Goal: Task Accomplishment & Management: Manage account settings

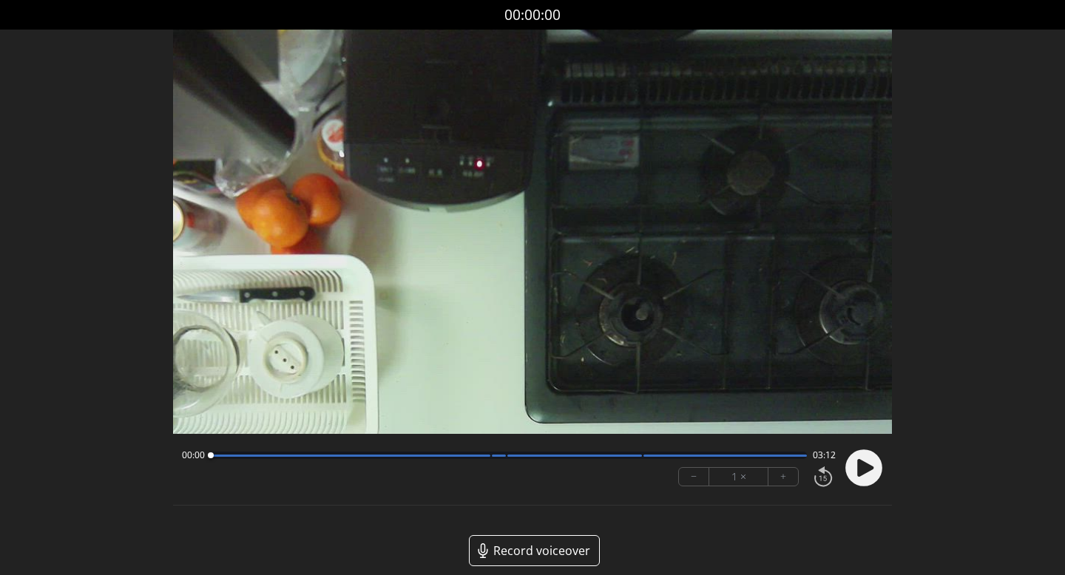
click at [857, 464] on circle at bounding box center [863, 468] width 37 height 37
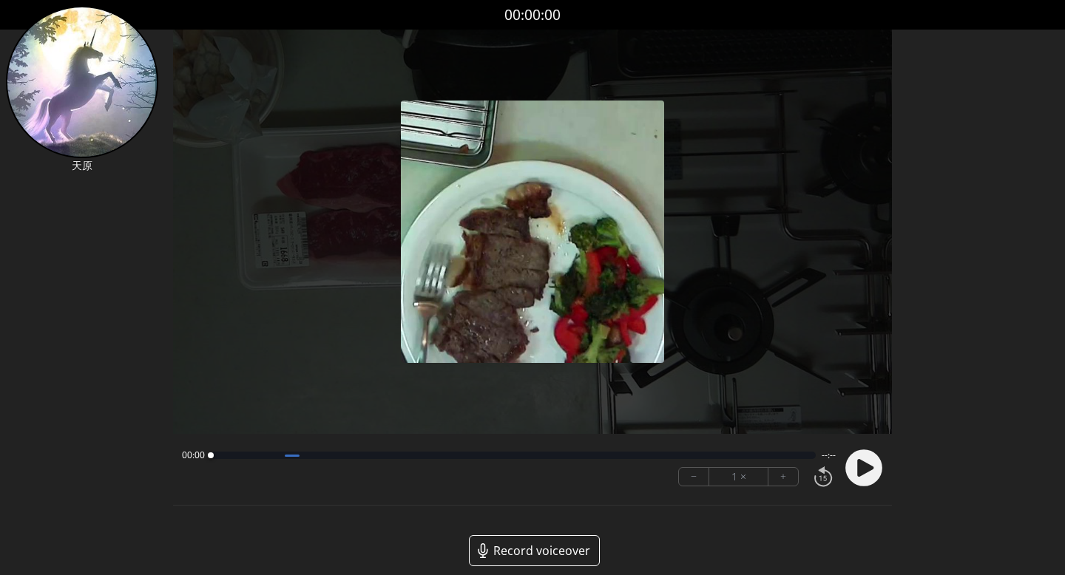
click at [852, 464] on circle at bounding box center [863, 468] width 37 height 37
click at [318, 456] on div at bounding box center [282, 456] width 142 height 2
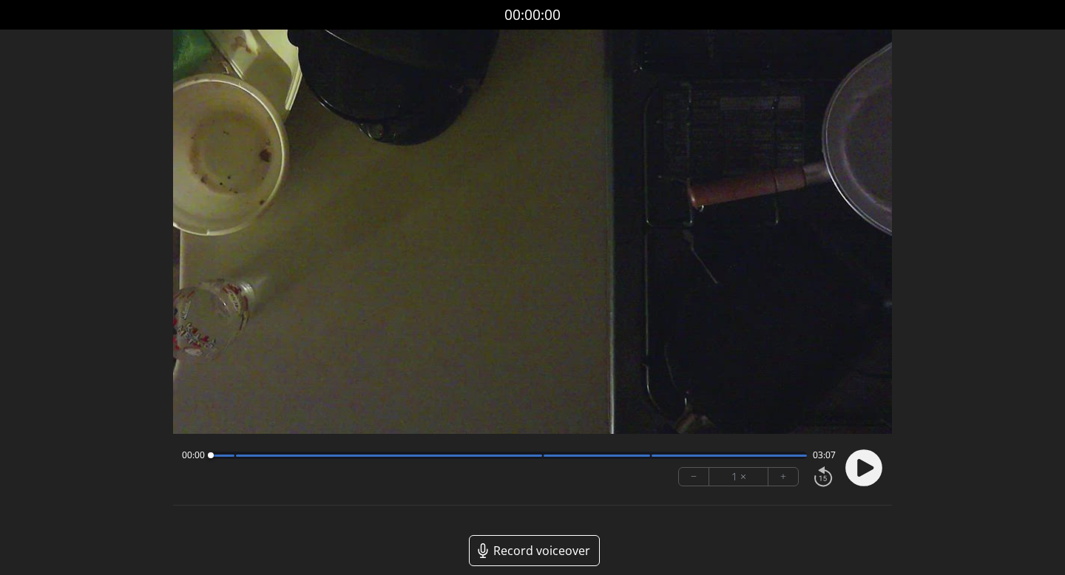
click at [867, 478] on circle at bounding box center [863, 468] width 37 height 37
click at [852, 478] on circle at bounding box center [863, 468] width 37 height 37
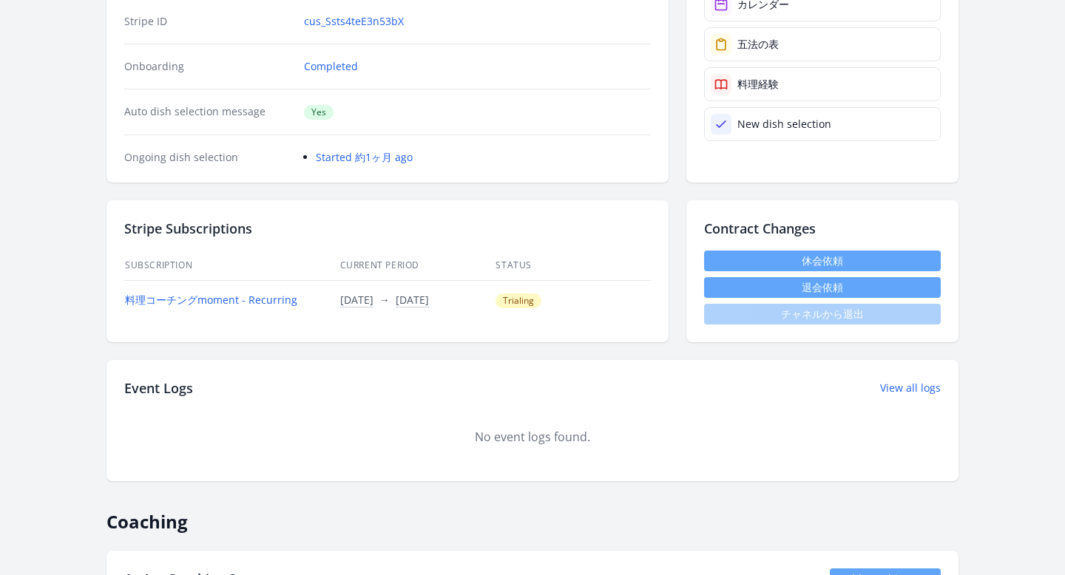
scroll to position [431, 0]
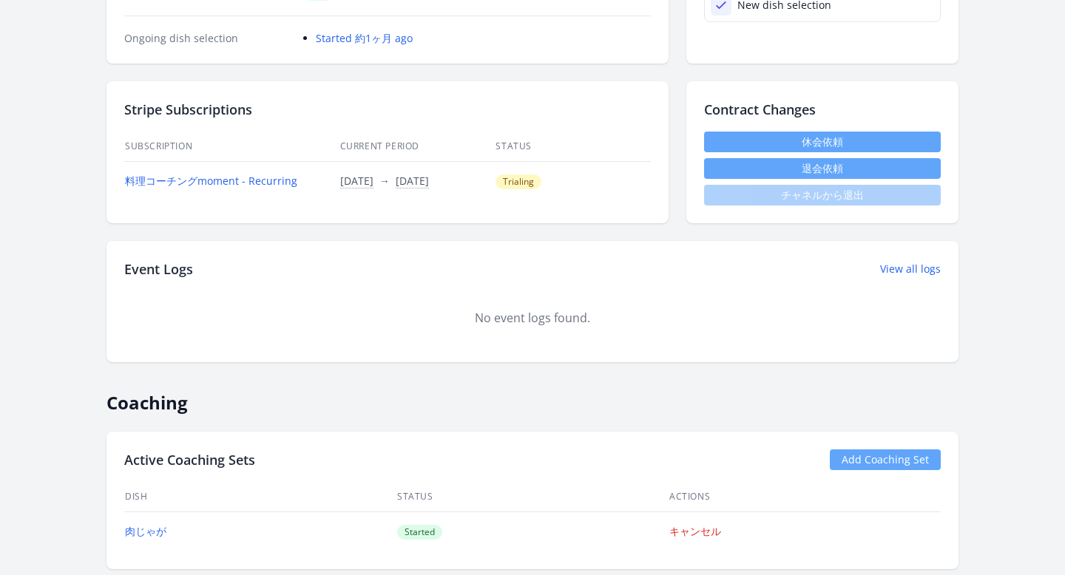
click at [777, 144] on link "休会依頼" at bounding box center [822, 142] width 237 height 21
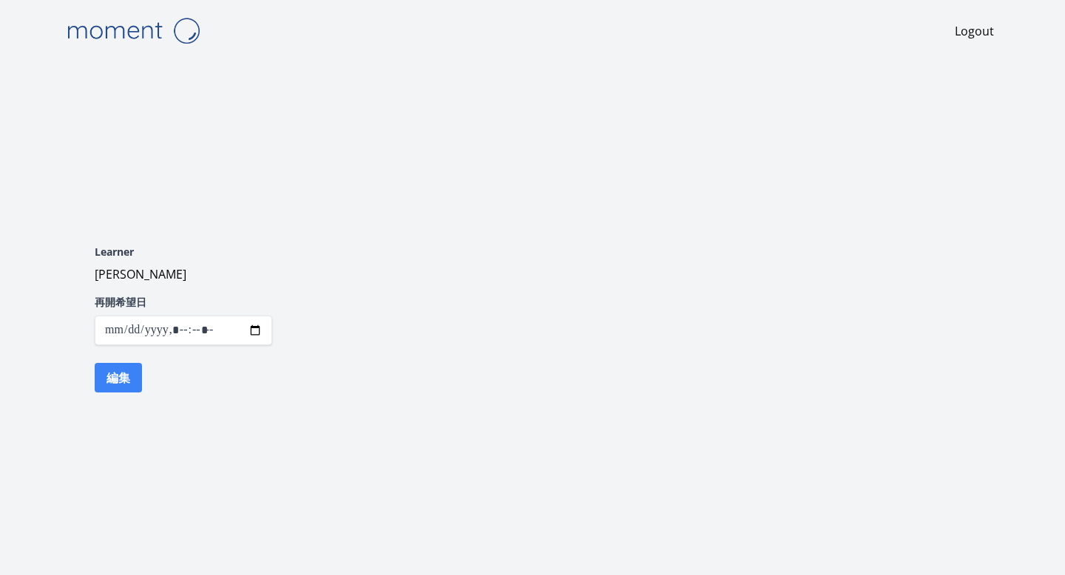
click at [257, 331] on input "datetime-local" at bounding box center [183, 331] width 177 height 30
click at [417, 170] on div "Logout Learner 小池ひとみ 再開希望日 編集" at bounding box center [532, 287] width 947 height 575
type input "**********"
click at [417, 170] on div "Logout Learner 小池ひとみ 再開希望日 編集" at bounding box center [532, 287] width 947 height 575
click at [117, 383] on button "編集" at bounding box center [118, 378] width 47 height 30
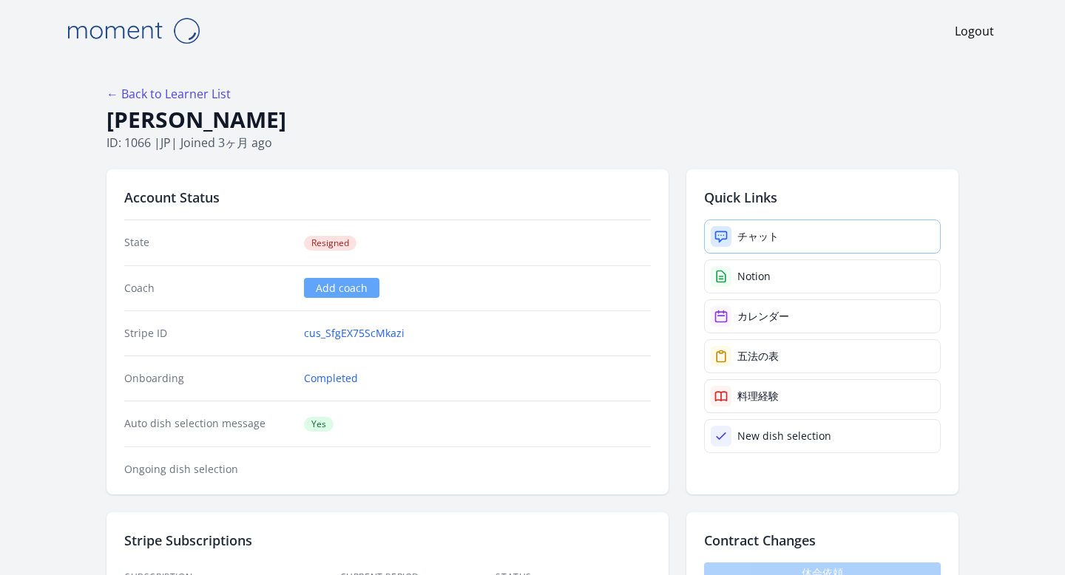
click at [734, 237] on link "チャット" at bounding box center [822, 237] width 237 height 34
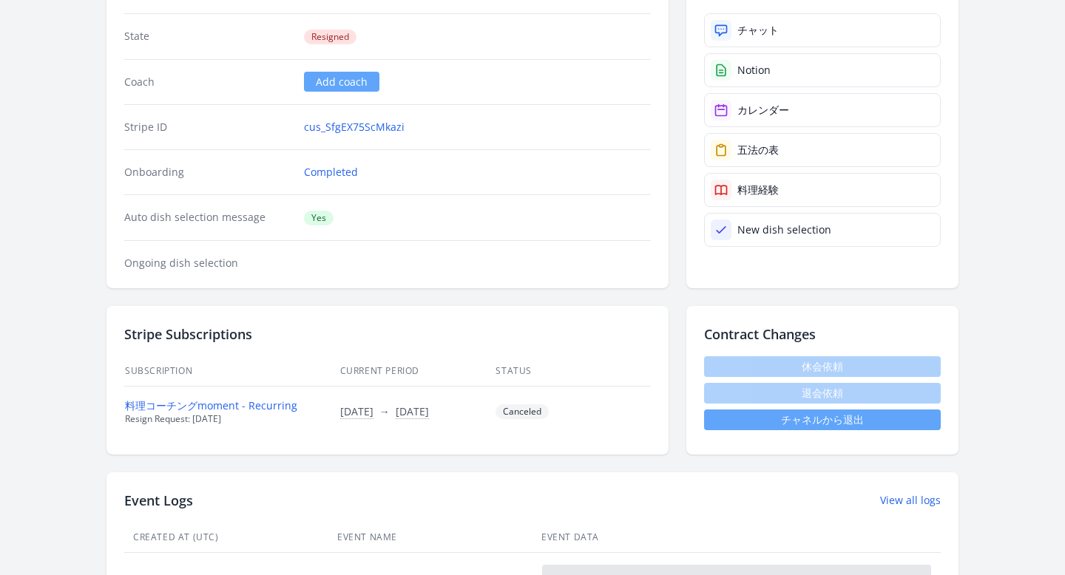
scroll to position [504, 0]
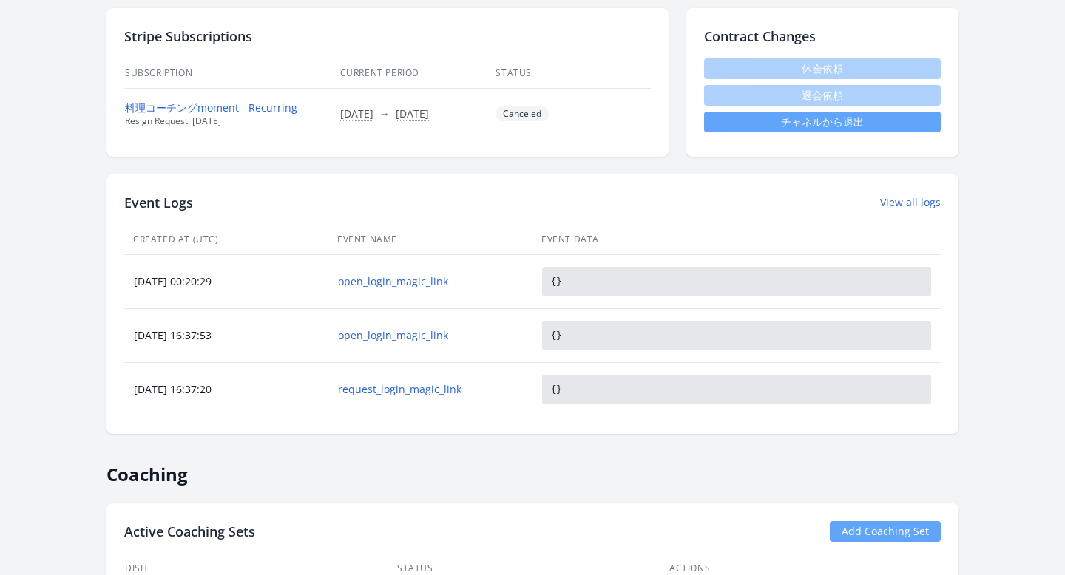
click at [815, 115] on link "チャネルから退出" at bounding box center [822, 122] width 237 height 21
